Goal: Task Accomplishment & Management: Use online tool/utility

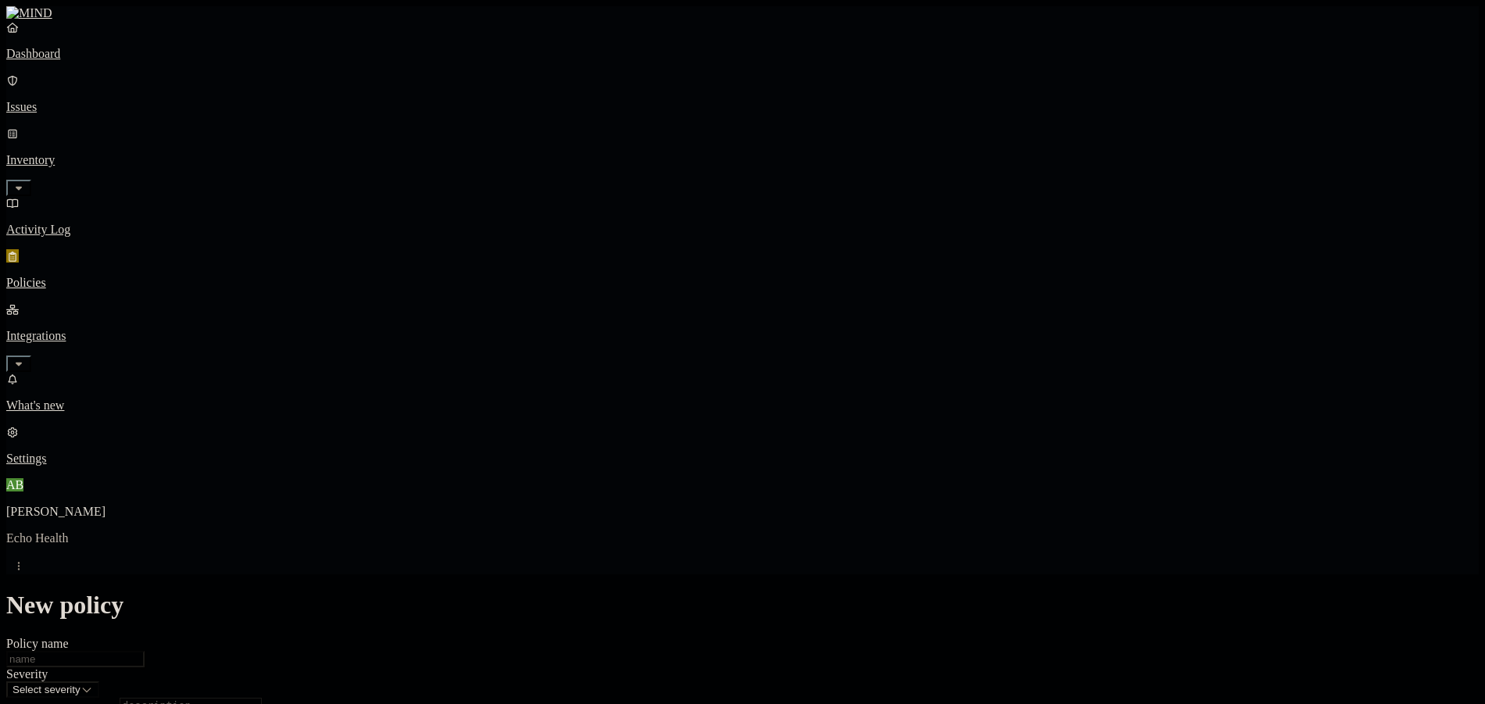
click at [96, 276] on p "Policies" at bounding box center [742, 283] width 1472 height 14
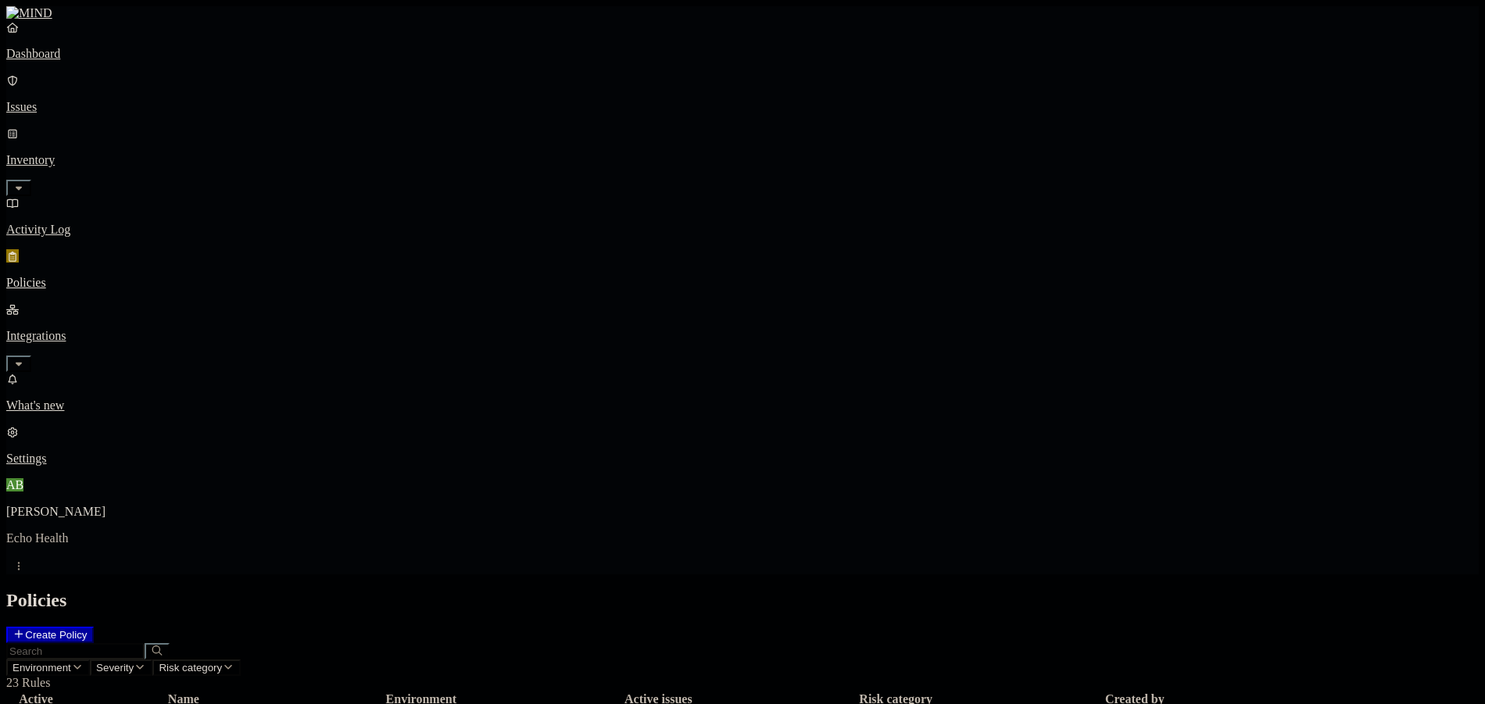
scroll to position [138, 0]
click at [94, 627] on button "Create Policy" at bounding box center [50, 635] width 88 height 16
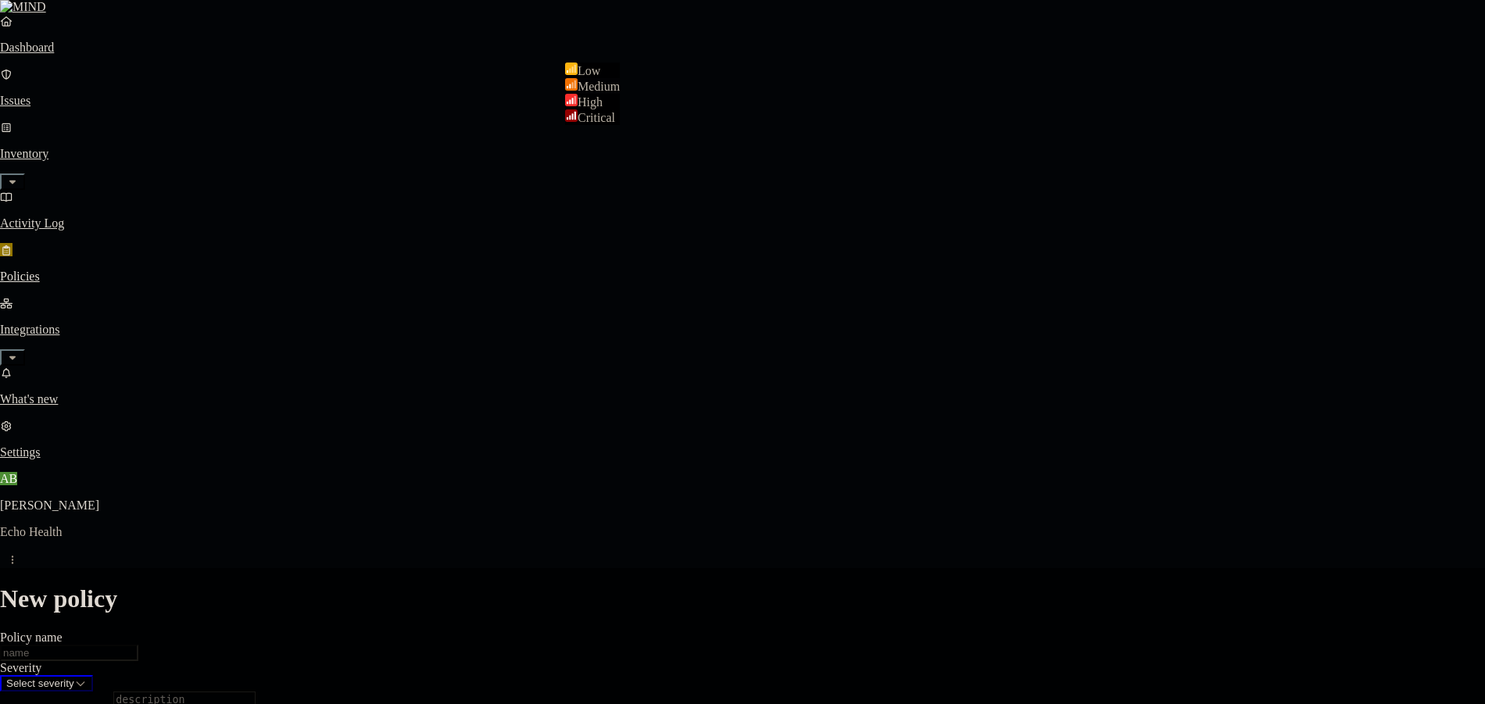
select select "2"
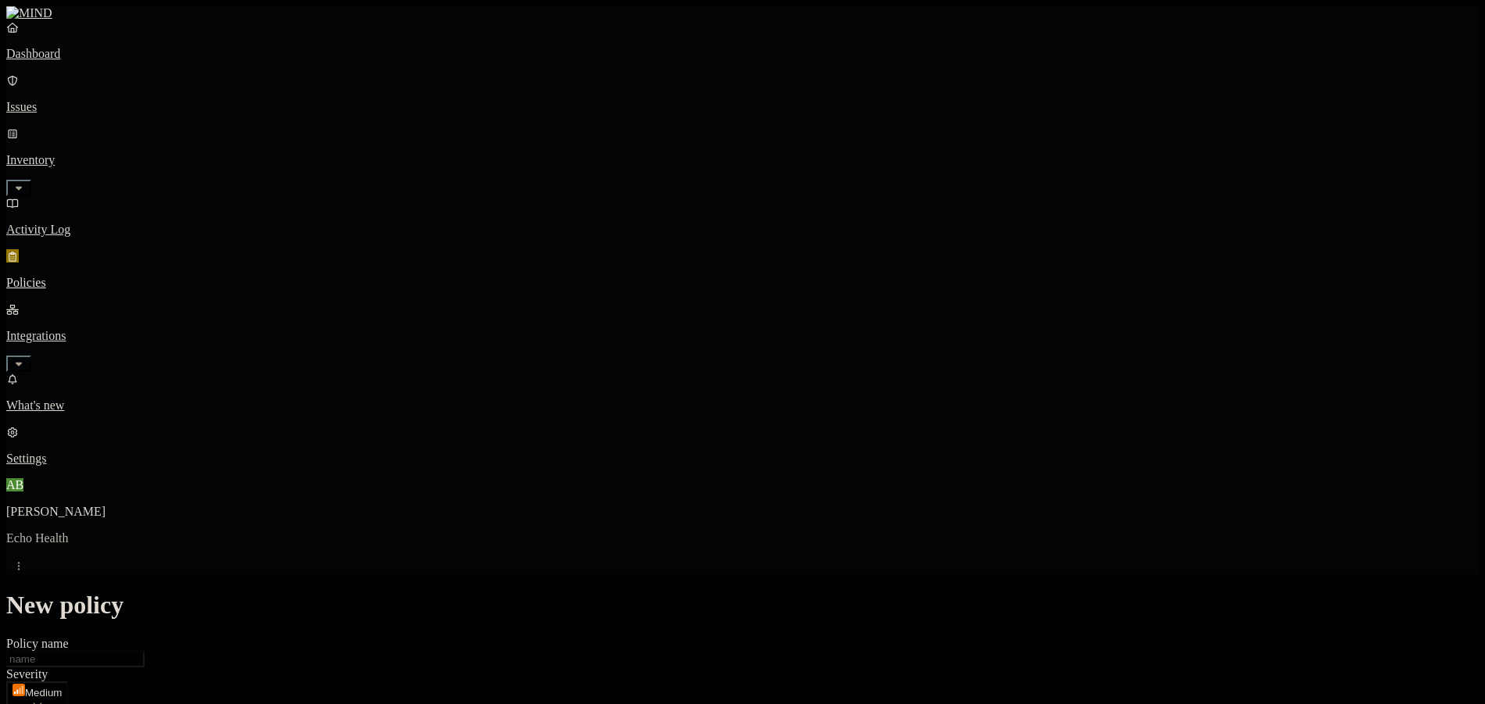
scroll to position [469, 0]
click at [647, 290] on label "File type" at bounding box center [636, 289] width 22 height 27
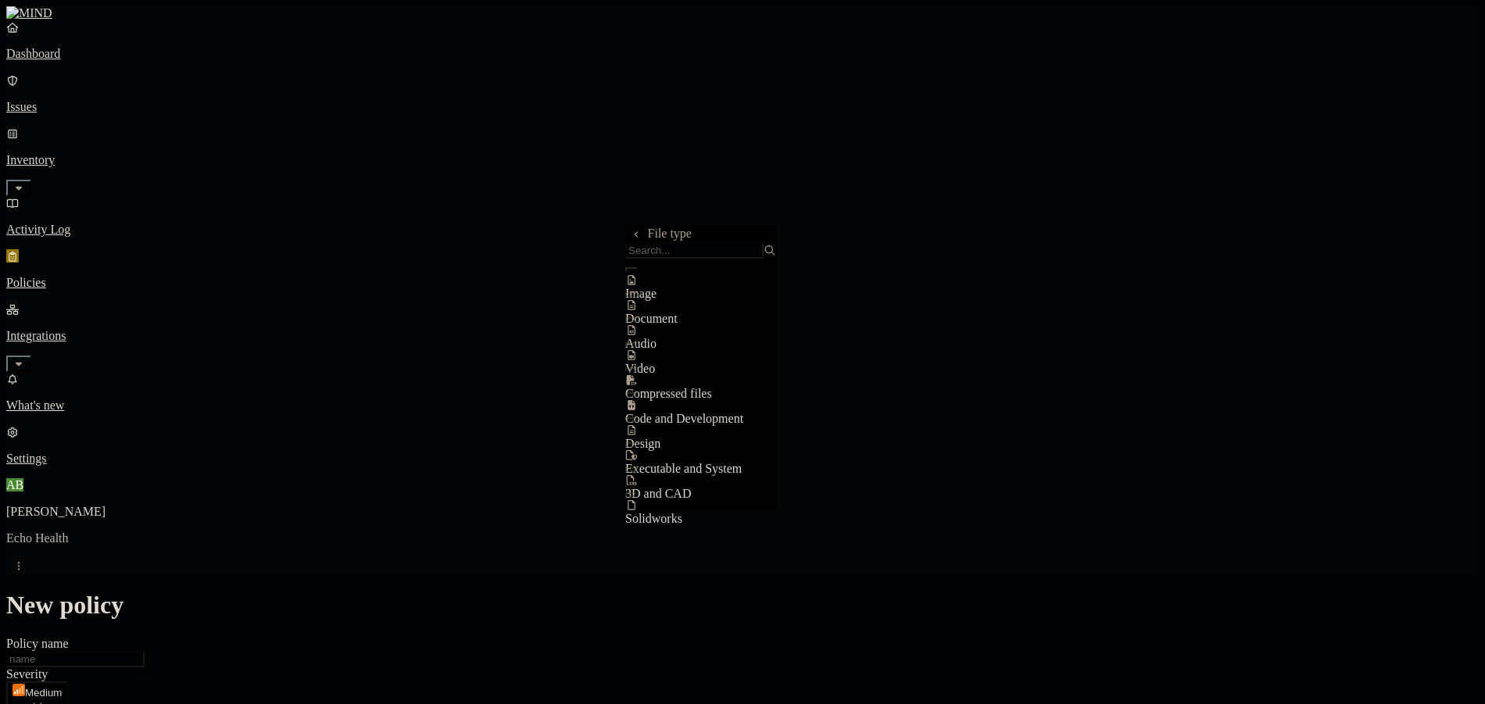
click at [656, 238] on span "File type" at bounding box center [670, 233] width 44 height 13
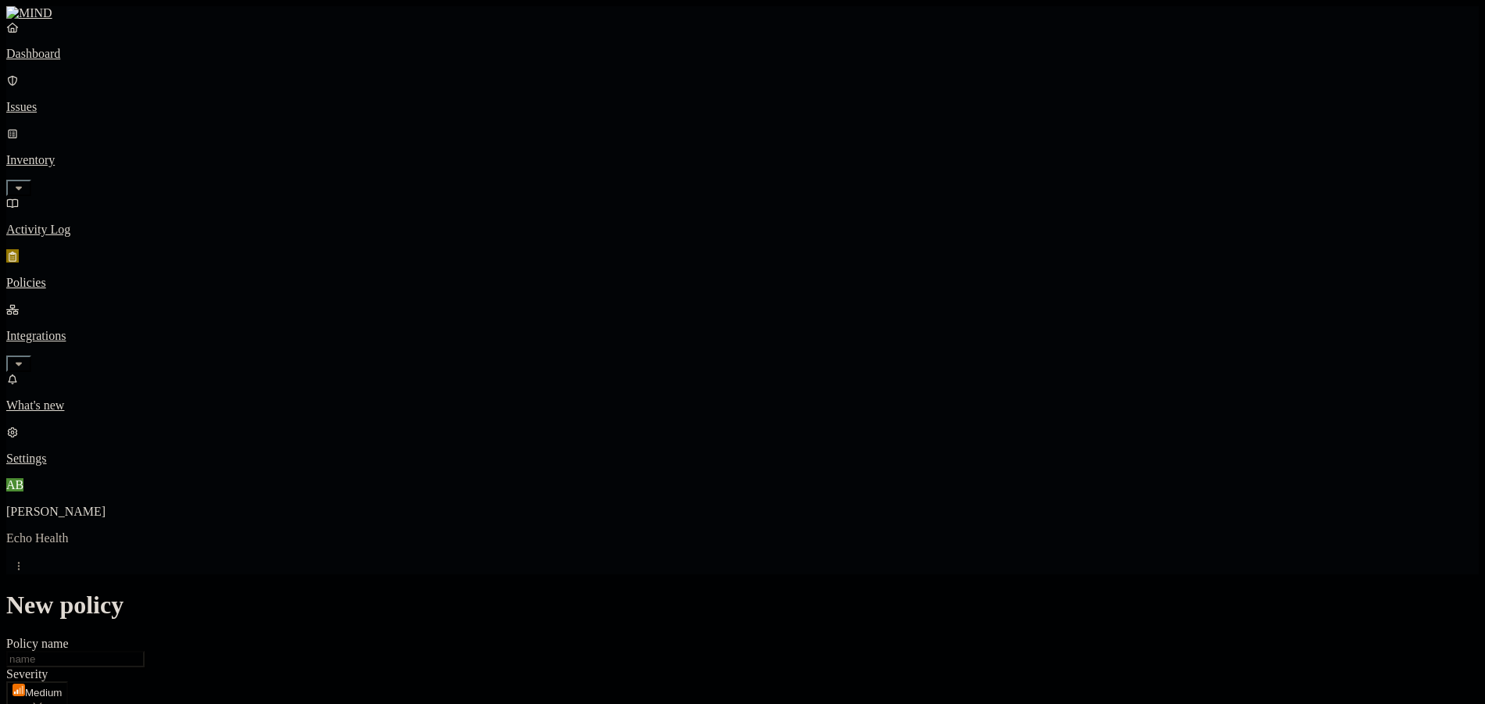
drag, startPoint x: 712, startPoint y: 311, endPoint x: 897, endPoint y: 267, distance: 190.3
